Goal: Task Accomplishment & Management: Use online tool/utility

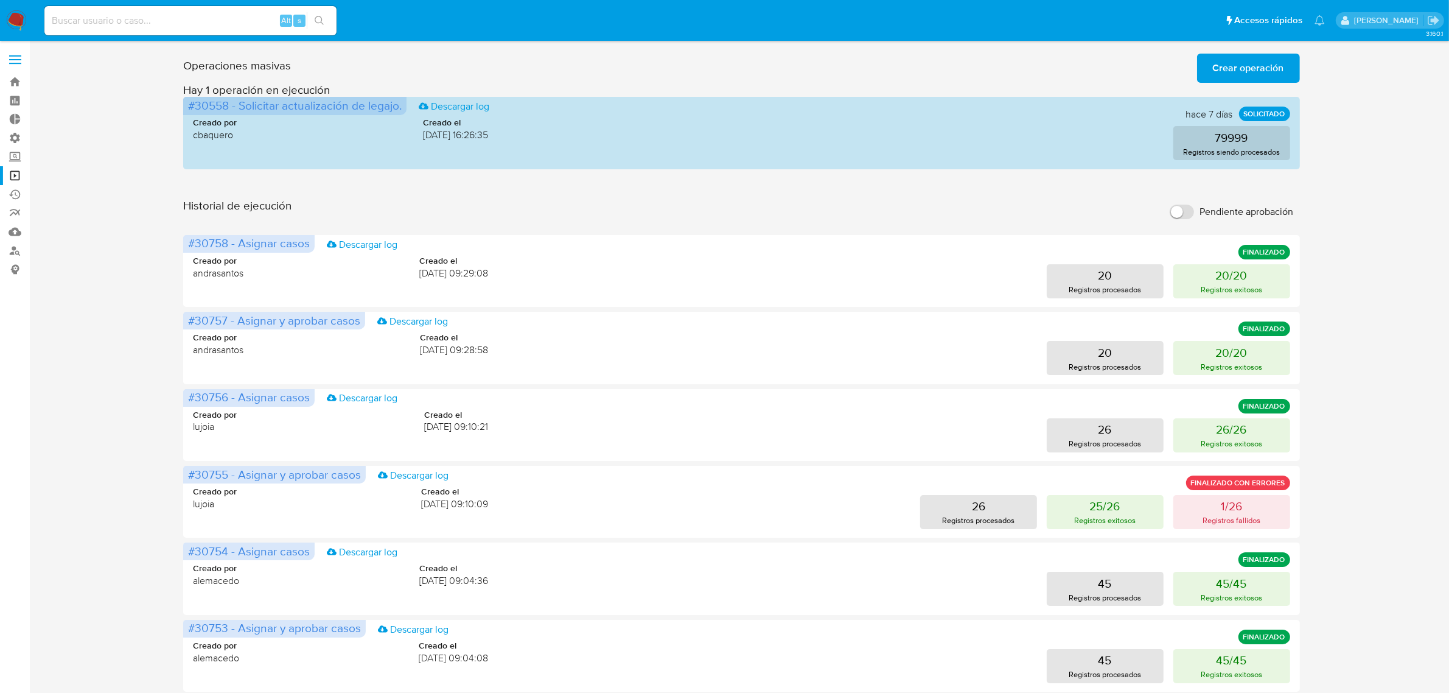
click at [16, 25] on img at bounding box center [16, 20] width 21 height 21
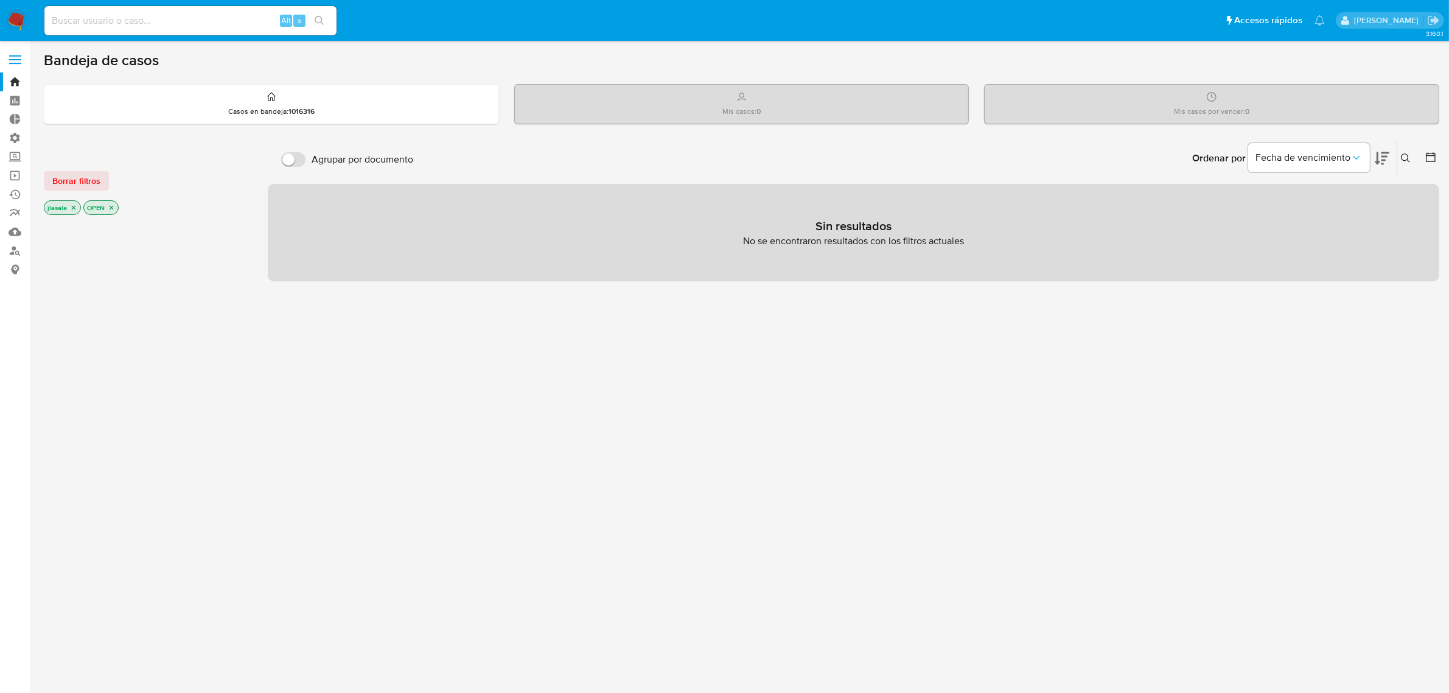
click at [16, 58] on label at bounding box center [15, 60] width 30 height 26
click at [0, 0] on input "checkbox" at bounding box center [0, 0] width 0 height 0
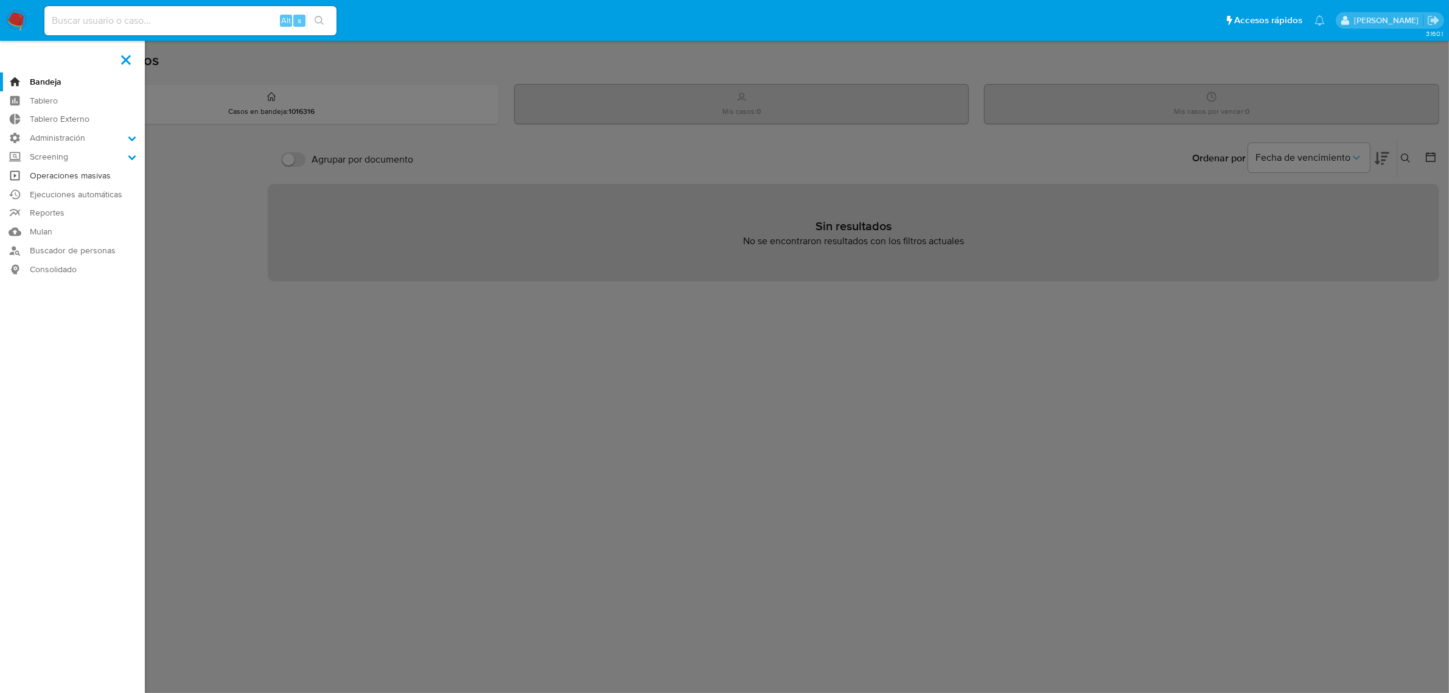
click at [86, 175] on link "Operaciones masivas" at bounding box center [72, 175] width 145 height 19
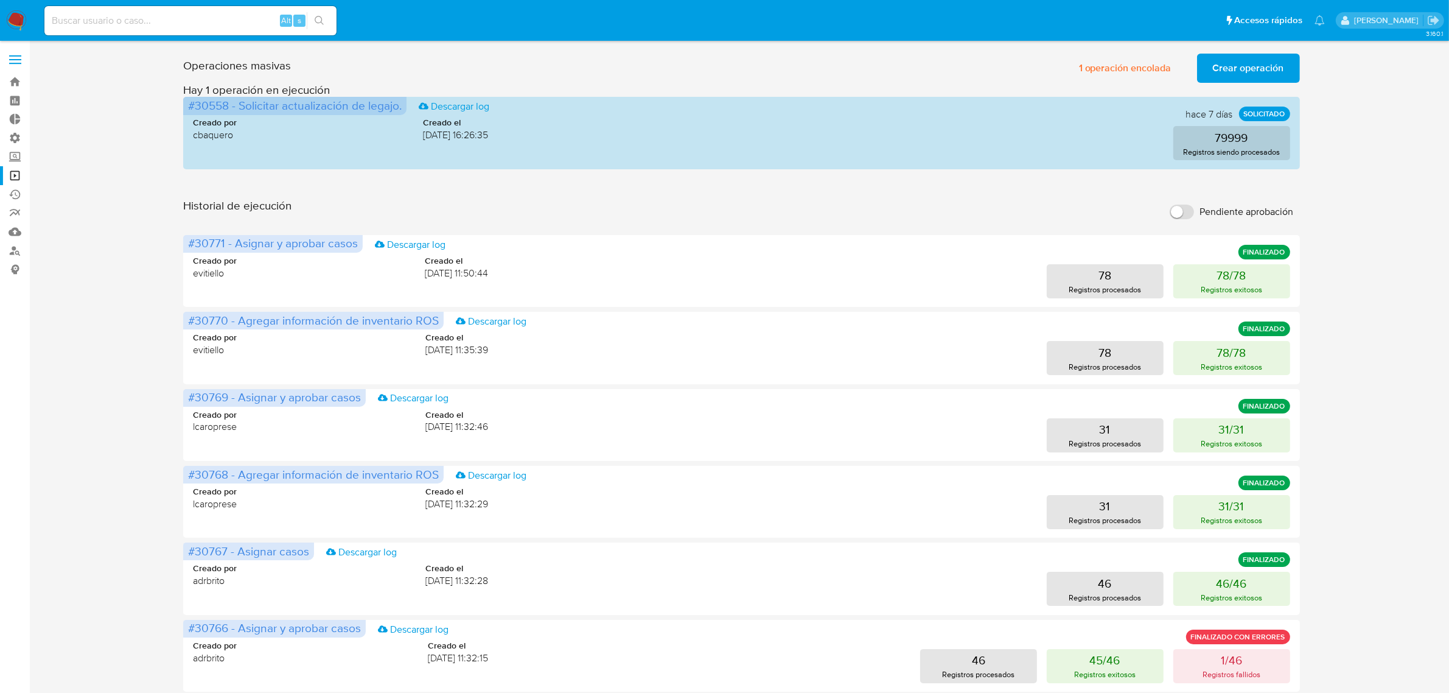
click at [202, 18] on input at bounding box center [190, 21] width 292 height 16
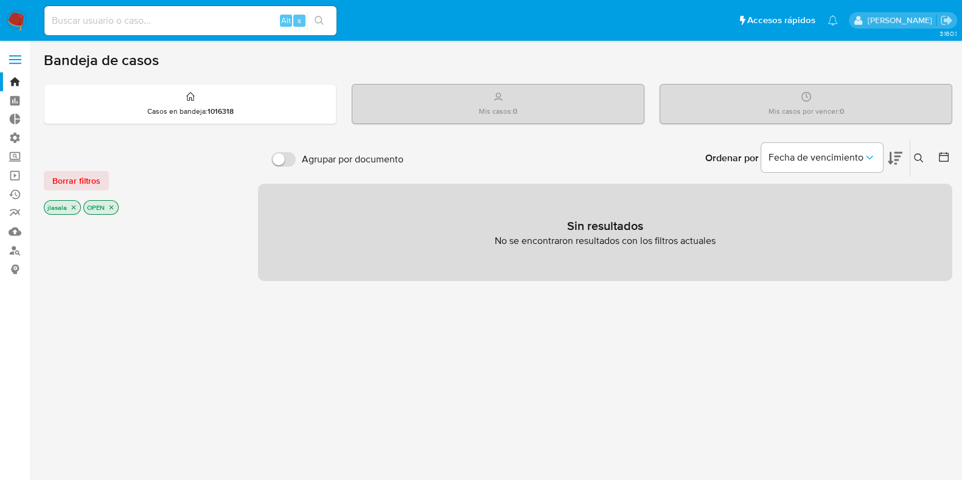
click at [12, 61] on label at bounding box center [15, 60] width 30 height 26
click at [0, 0] on input "checkbox" at bounding box center [0, 0] width 0 height 0
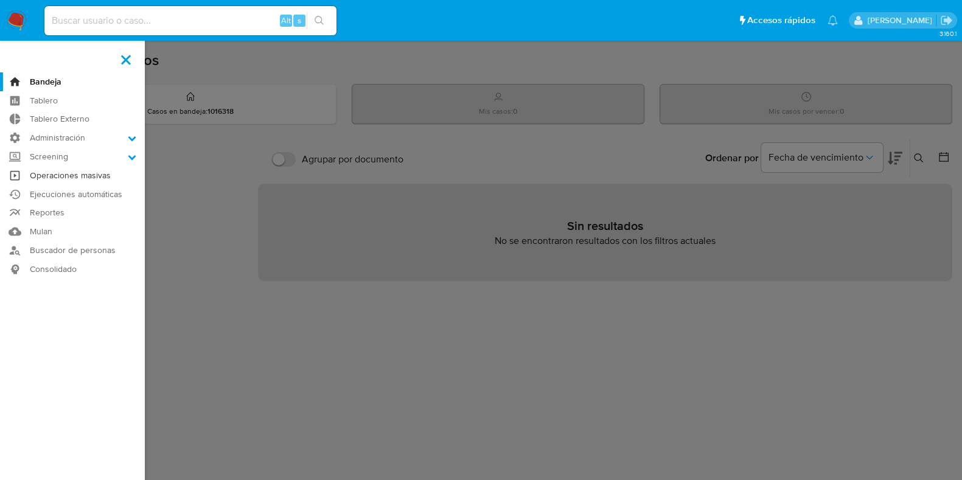
click at [100, 172] on link "Operaciones masivas" at bounding box center [72, 175] width 145 height 19
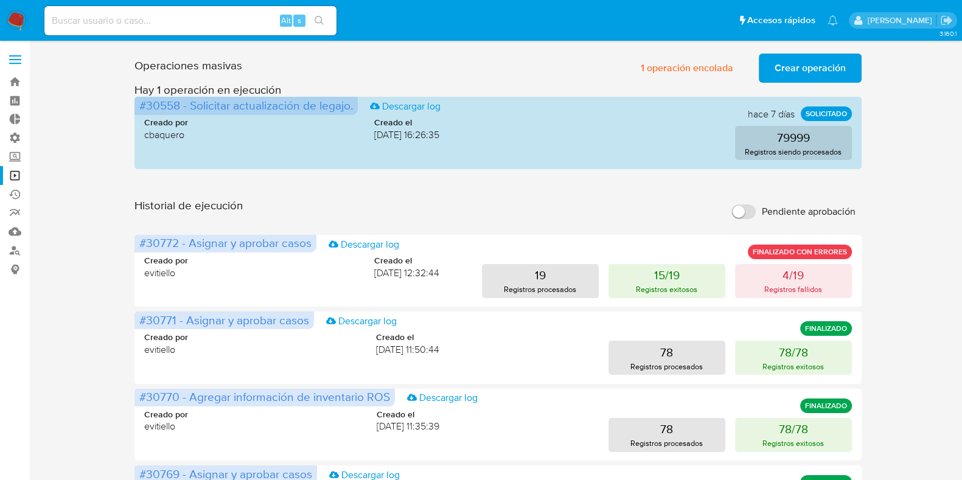
click at [792, 68] on span "Crear operación" at bounding box center [810, 68] width 71 height 27
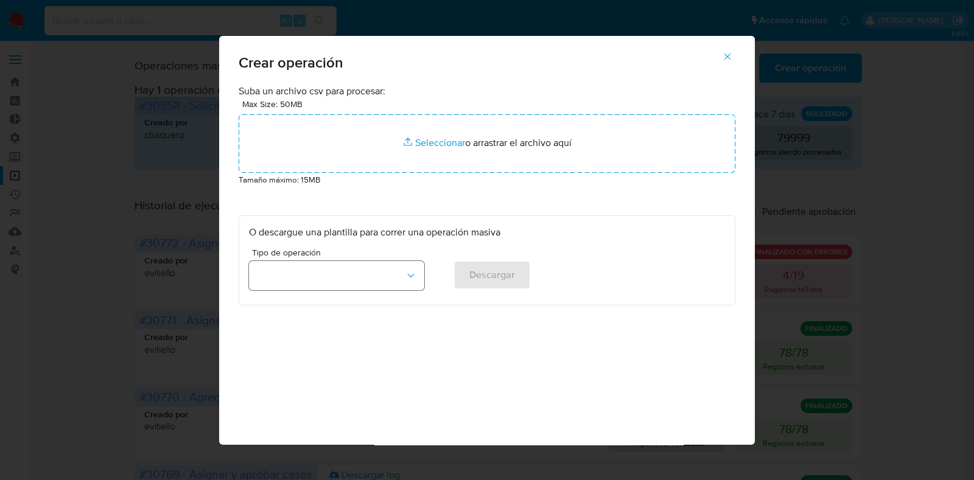
click at [417, 275] on button "button" at bounding box center [336, 275] width 175 height 29
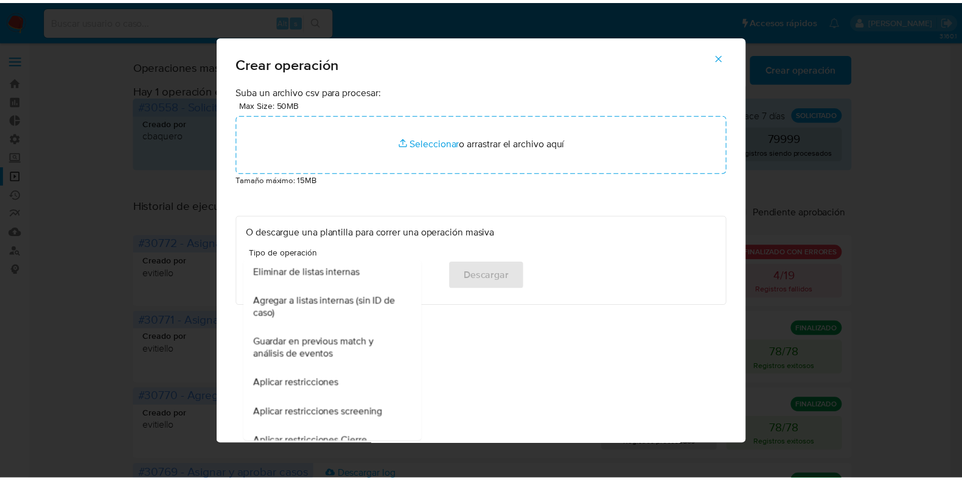
scroll to position [228, 0]
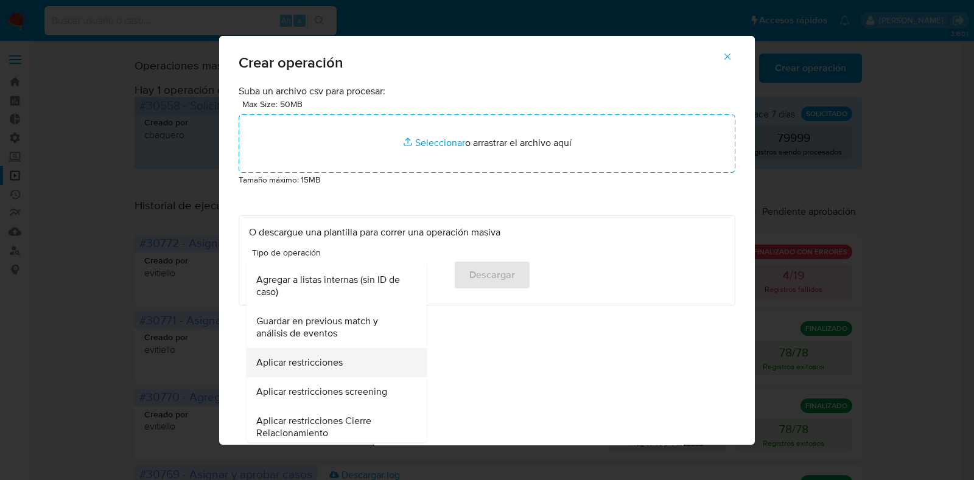
click at [368, 367] on div "Aplicar restricciones" at bounding box center [332, 363] width 153 height 29
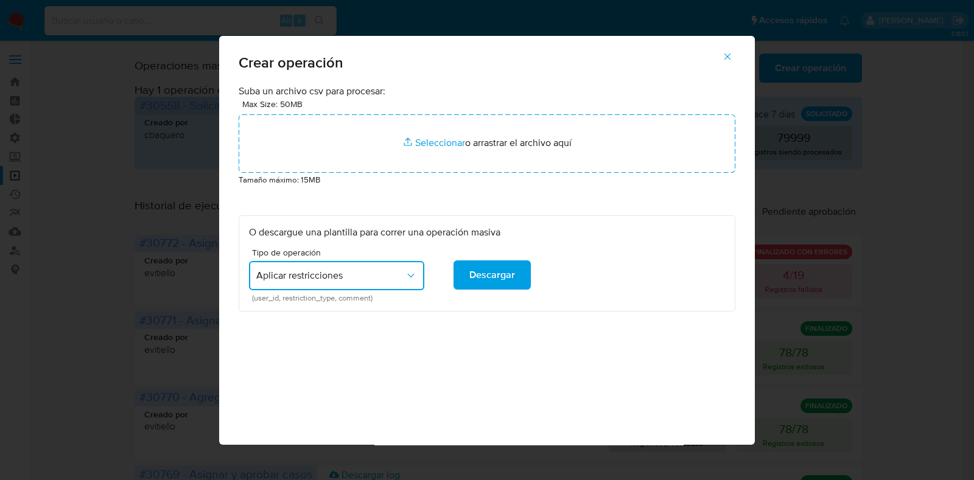
click at [730, 56] on icon "button" at bounding box center [727, 56] width 11 height 11
